Goal: Task Accomplishment & Management: Manage account settings

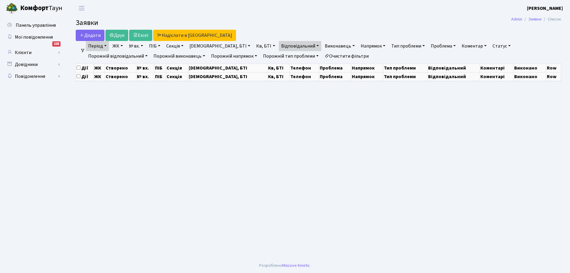
select select "25"
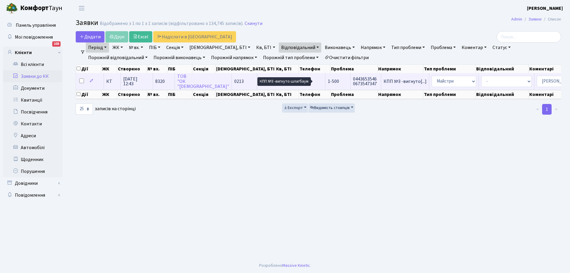
click at [384, 84] on span "КПП №3 -вигнуто[...]" at bounding box center [405, 81] width 43 height 7
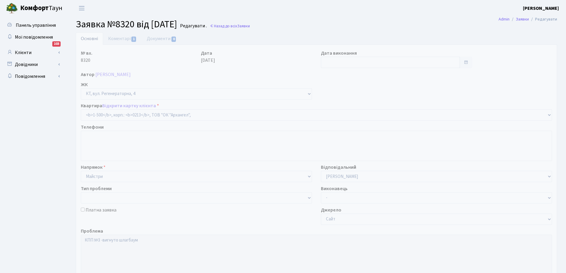
select select "16285"
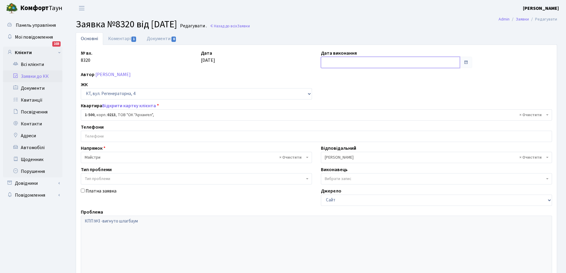
click at [366, 62] on input "text" at bounding box center [390, 62] width 139 height 11
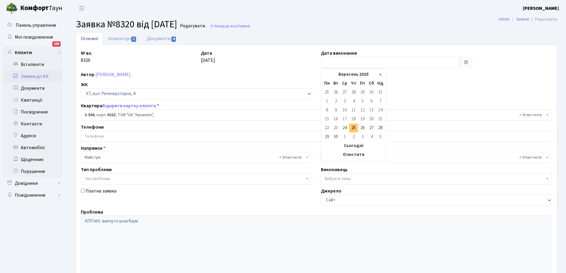
click at [354, 127] on td "25" at bounding box center [353, 128] width 9 height 9
type input "25.09.2025"
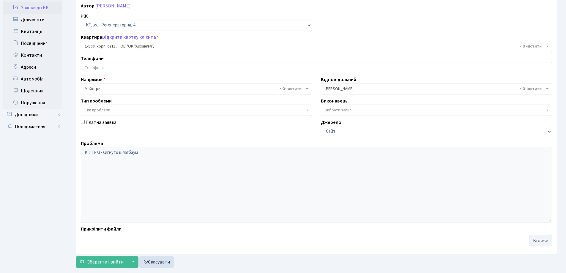
scroll to position [81, 0]
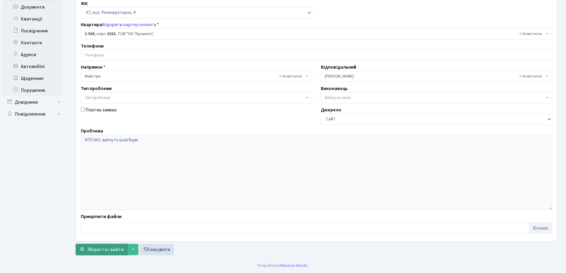
click at [99, 248] on span "Зберегти і вийти" at bounding box center [105, 249] width 37 height 7
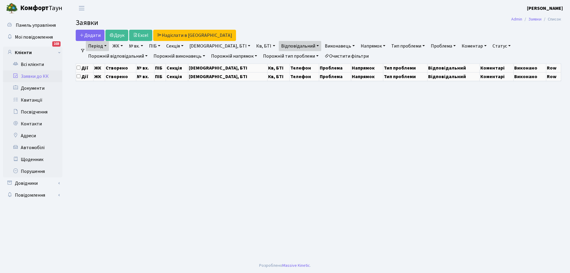
select select "25"
